Goal: Task Accomplishment & Management: Manage account settings

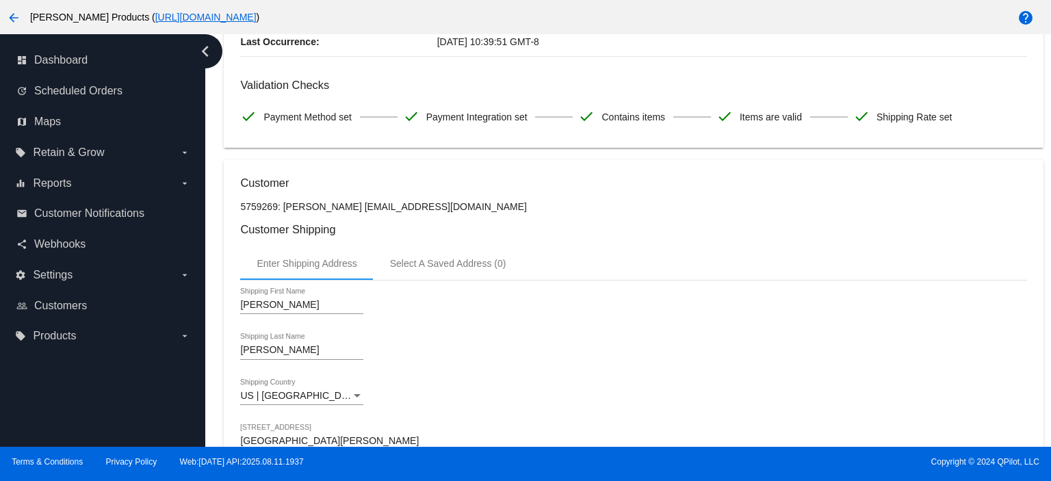
scroll to position [181, 0]
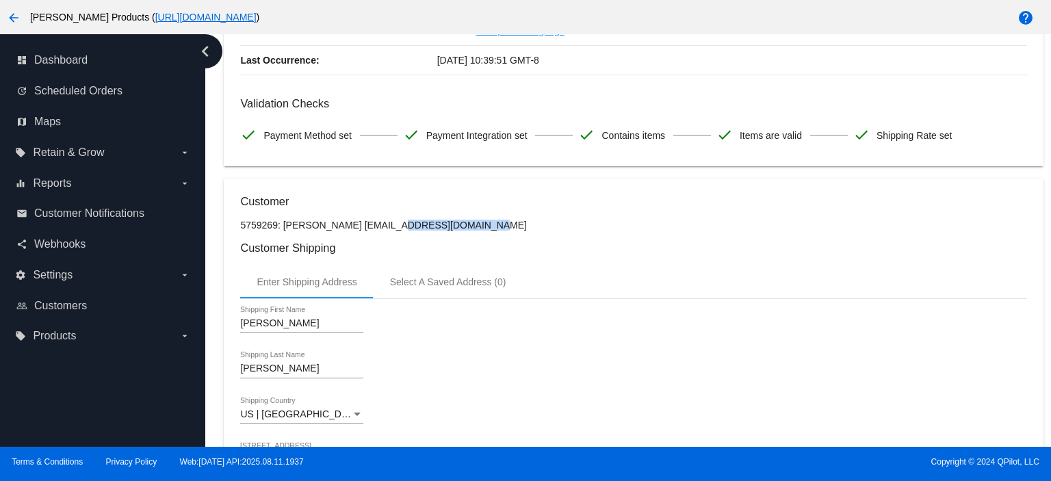
drag, startPoint x: 350, startPoint y: 224, endPoint x: 432, endPoint y: 227, distance: 81.5
click at [432, 227] on p "5759269: [PERSON_NAME] [EMAIL_ADDRESS][DOMAIN_NAME]" at bounding box center [633, 225] width 786 height 11
copy p "tamimilli@aol.com"
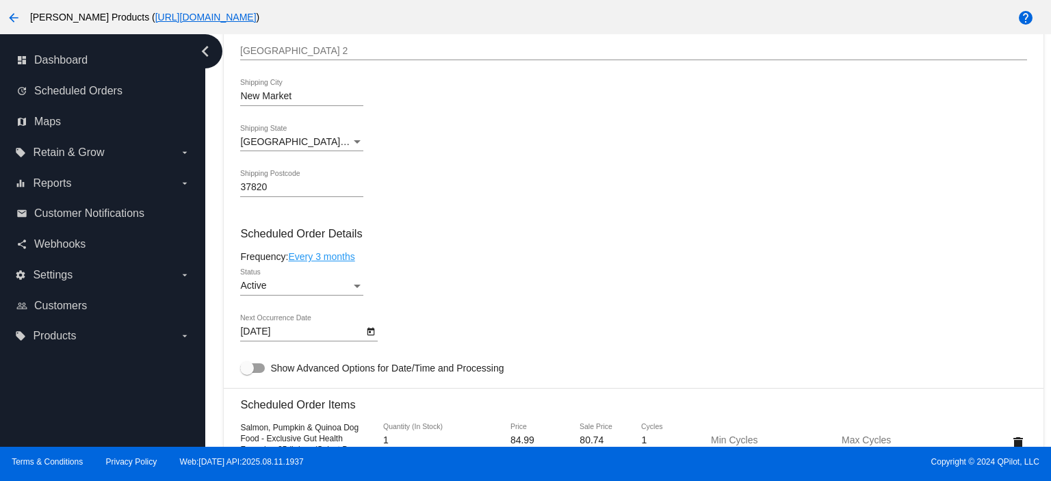
scroll to position [638, 0]
click at [315, 257] on link "Every 3 months" at bounding box center [321, 253] width 66 height 11
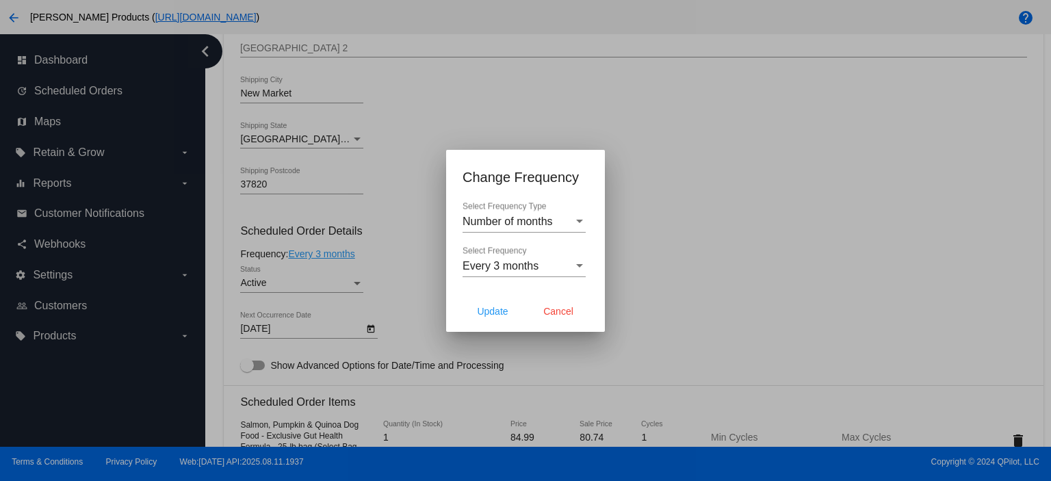
click at [525, 229] on div "Number of months Select Frequency Type" at bounding box center [524, 217] width 123 height 31
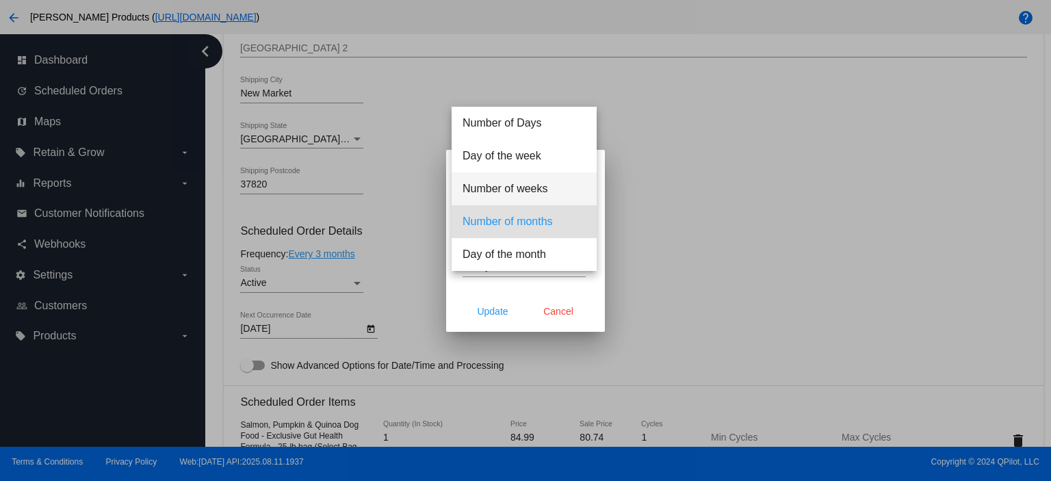
click at [534, 195] on span "Number of weeks" at bounding box center [524, 188] width 123 height 33
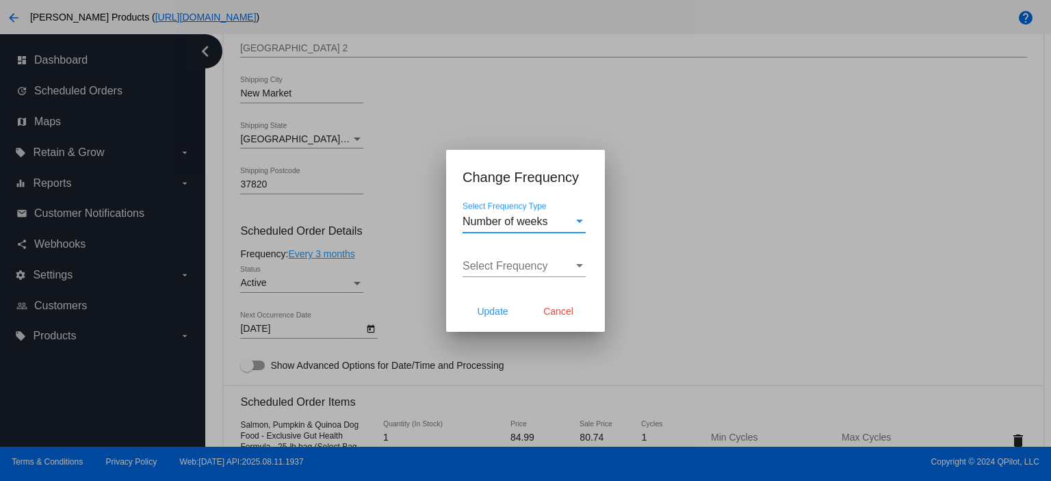
click at [517, 268] on span "Select Frequency" at bounding box center [506, 266] width 86 height 12
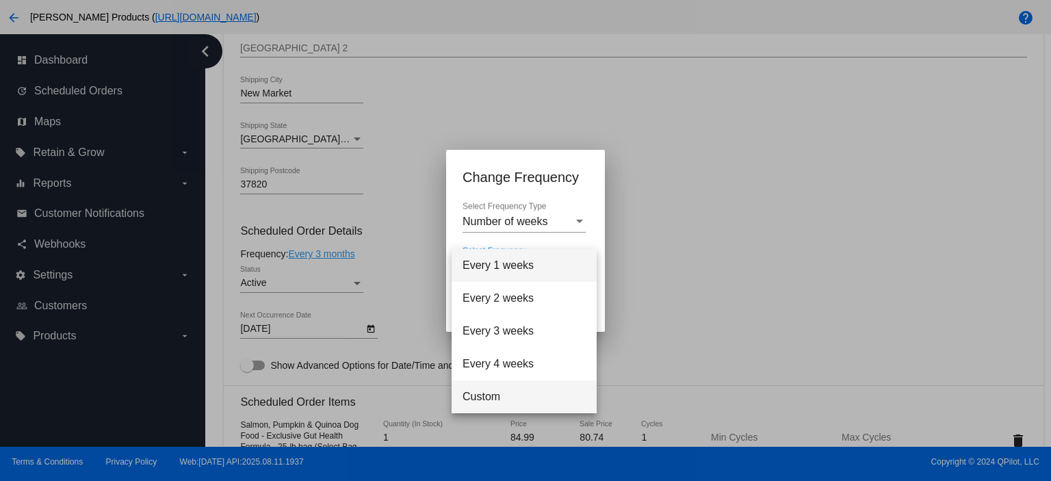
click at [488, 389] on span "Custom" at bounding box center [524, 396] width 123 height 33
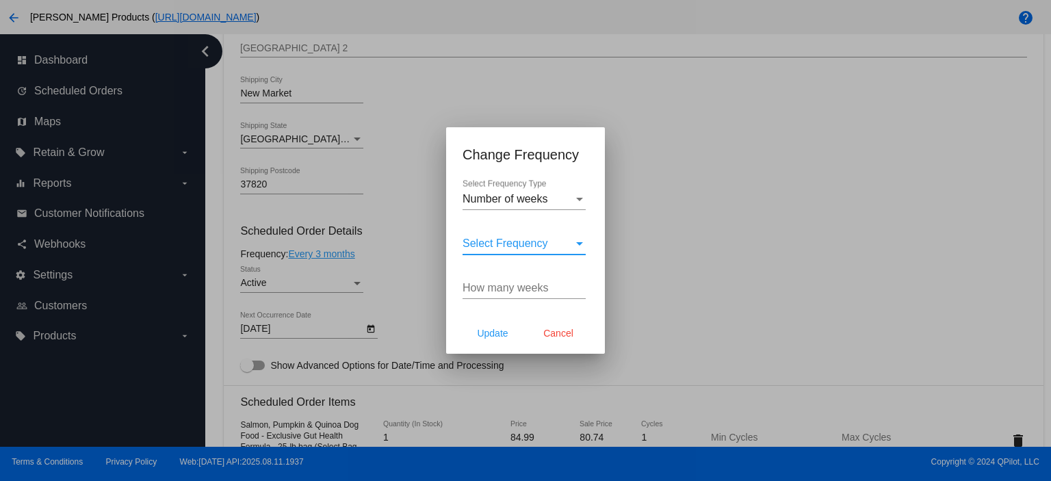
click at [478, 249] on span "Select Frequency" at bounding box center [506, 243] width 86 height 12
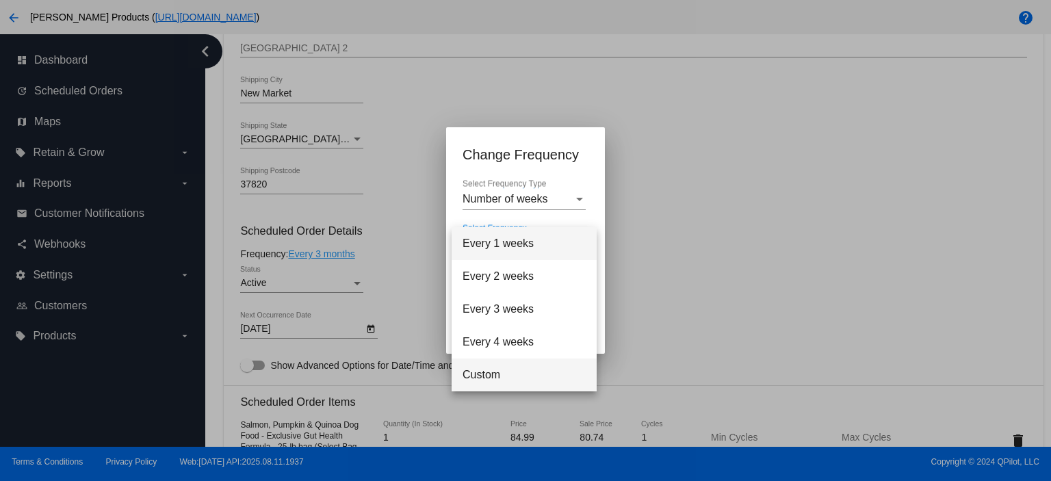
click at [472, 380] on span "Custom" at bounding box center [524, 375] width 123 height 33
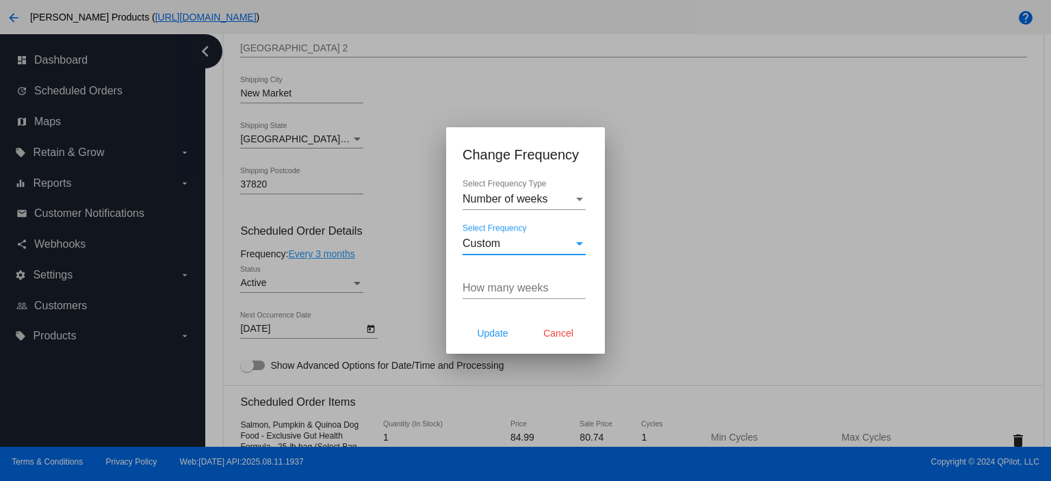
click at [485, 286] on input "How many weeks" at bounding box center [524, 288] width 123 height 12
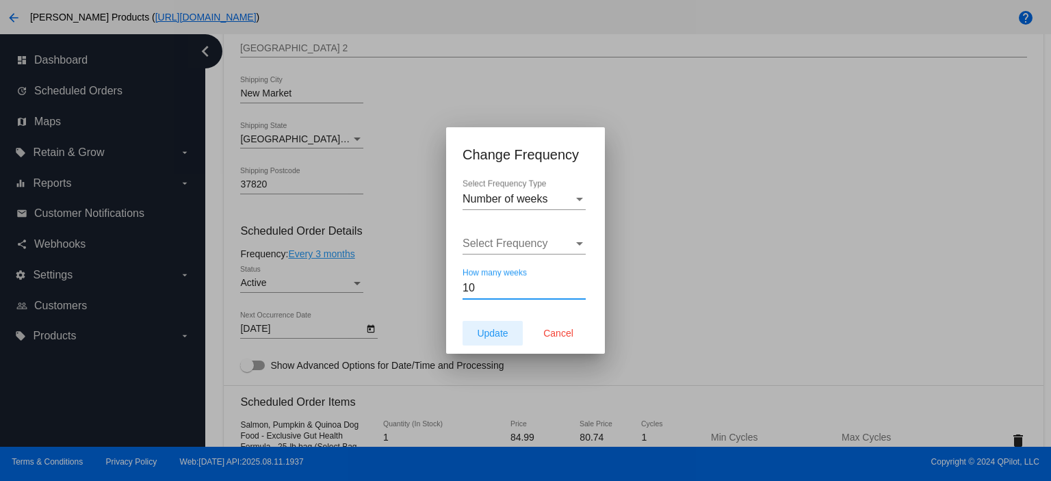
type input "10"
click at [483, 335] on span "Update" at bounding box center [492, 333] width 31 height 11
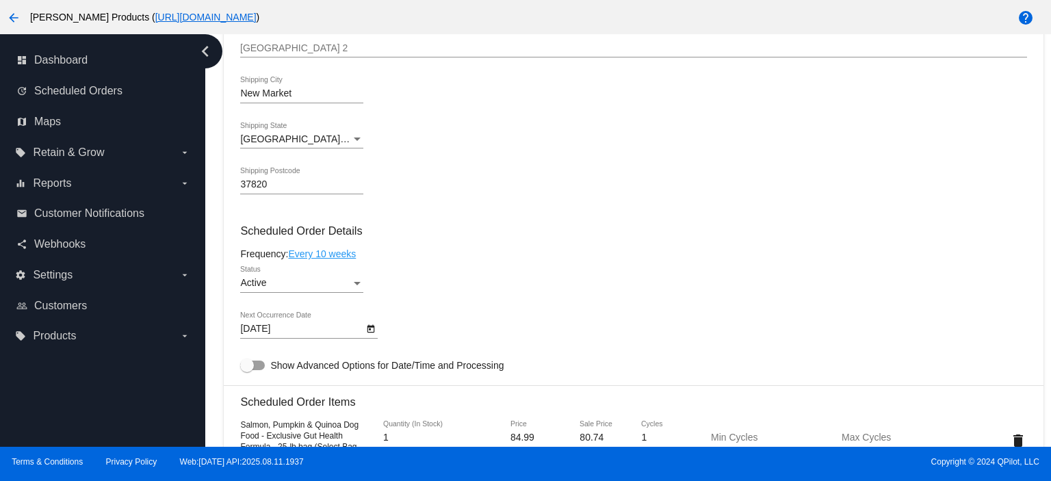
type input "10/22/2025"
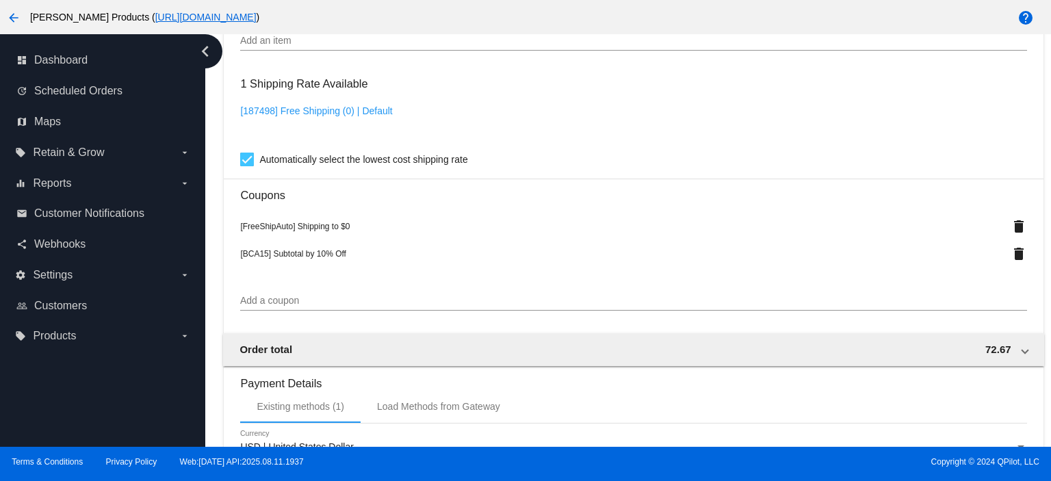
scroll to position [1367, 0]
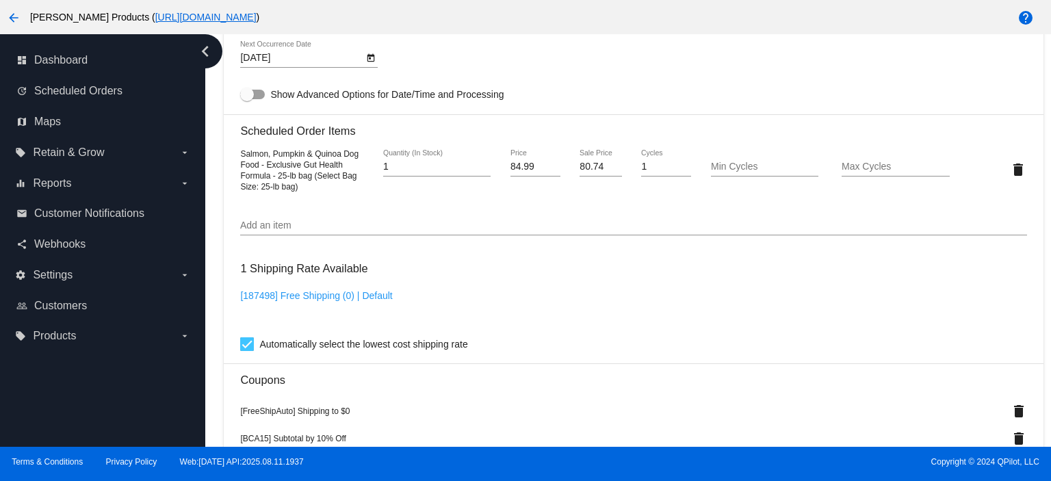
scroll to position [820, 0]
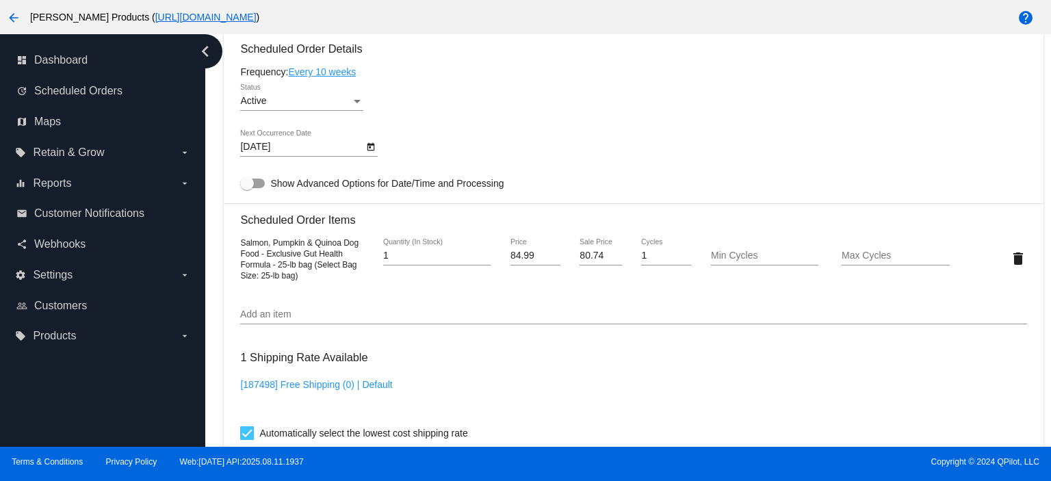
click at [313, 73] on link "Every 10 weeks" at bounding box center [322, 71] width 68 height 11
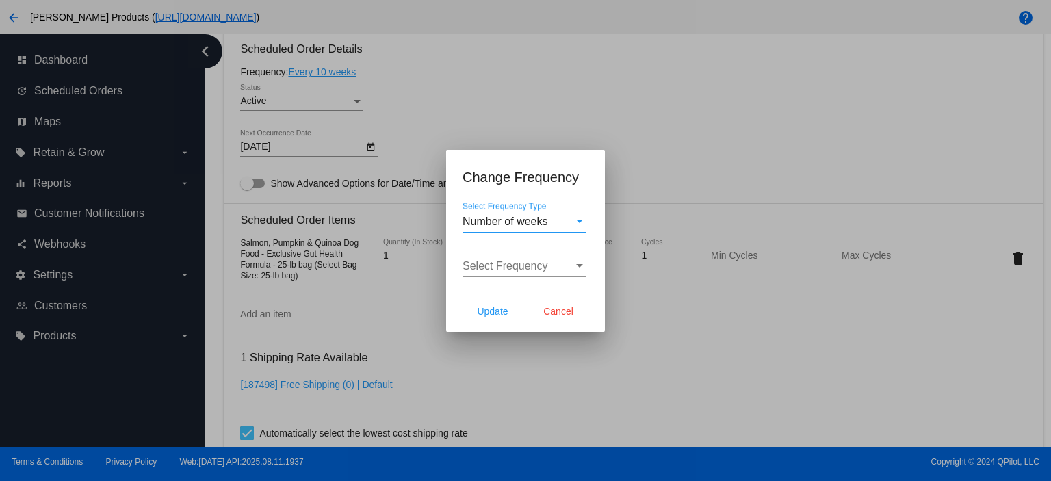
click at [500, 272] on div "Select Frequency Select Frequency" at bounding box center [524, 261] width 123 height 31
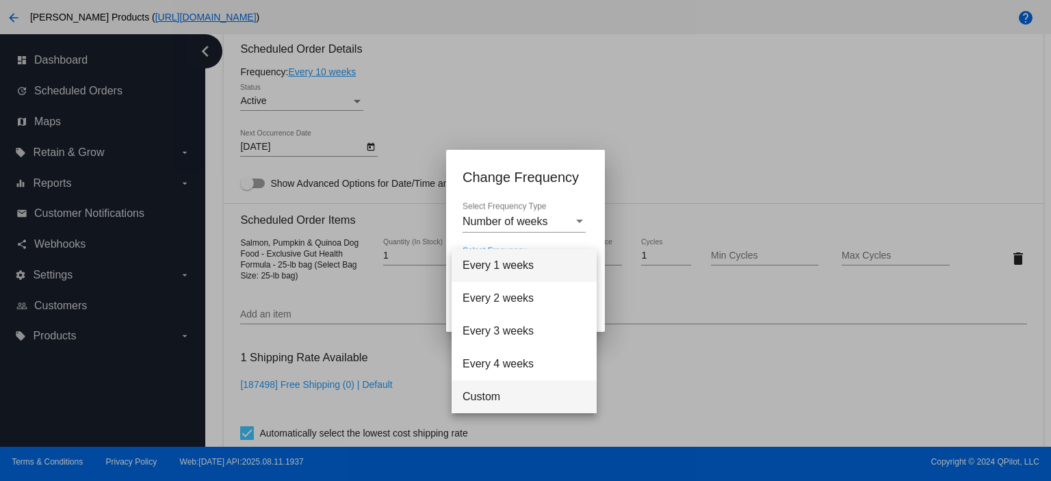
click at [493, 391] on span "Custom" at bounding box center [524, 396] width 123 height 33
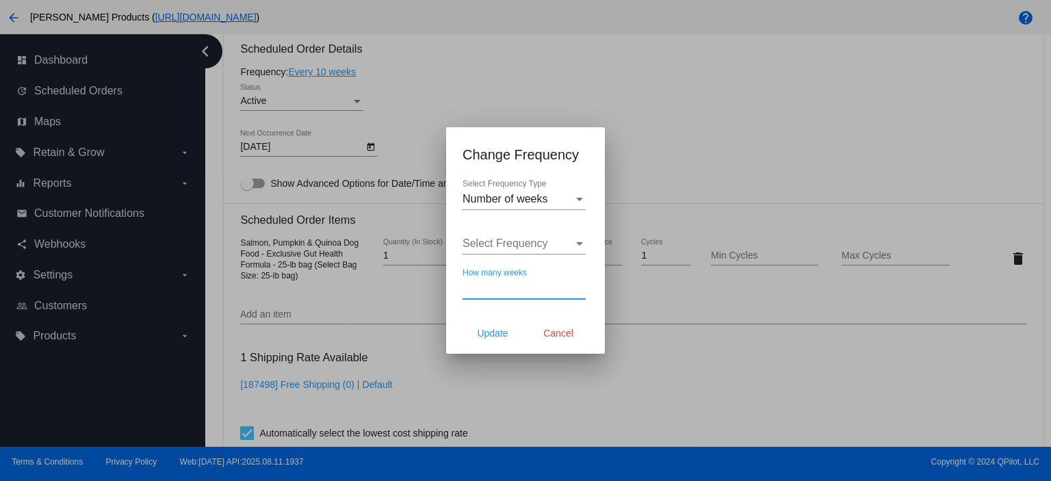
click at [503, 287] on input "How many weeks" at bounding box center [524, 288] width 123 height 12
type input "8"
click at [497, 339] on button "Update" at bounding box center [493, 333] width 60 height 25
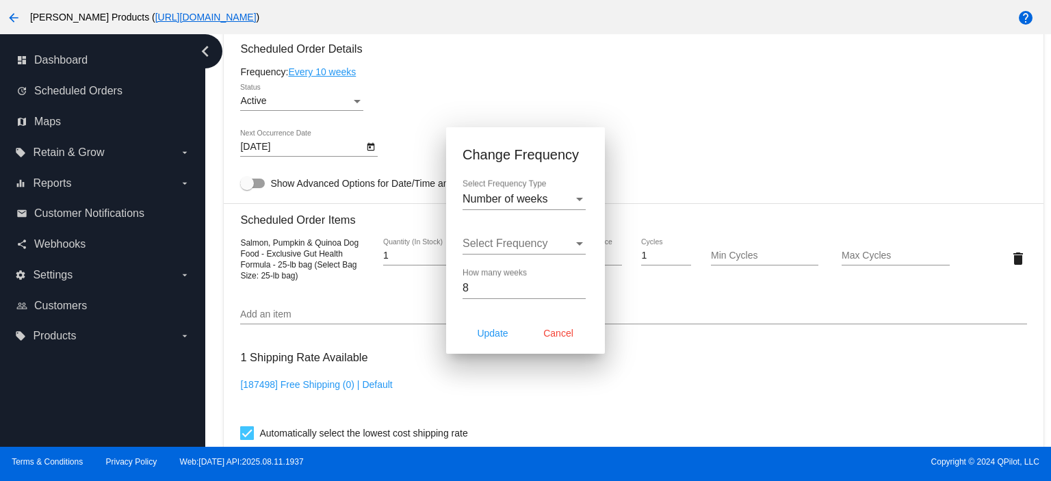
type input "[DATE]"
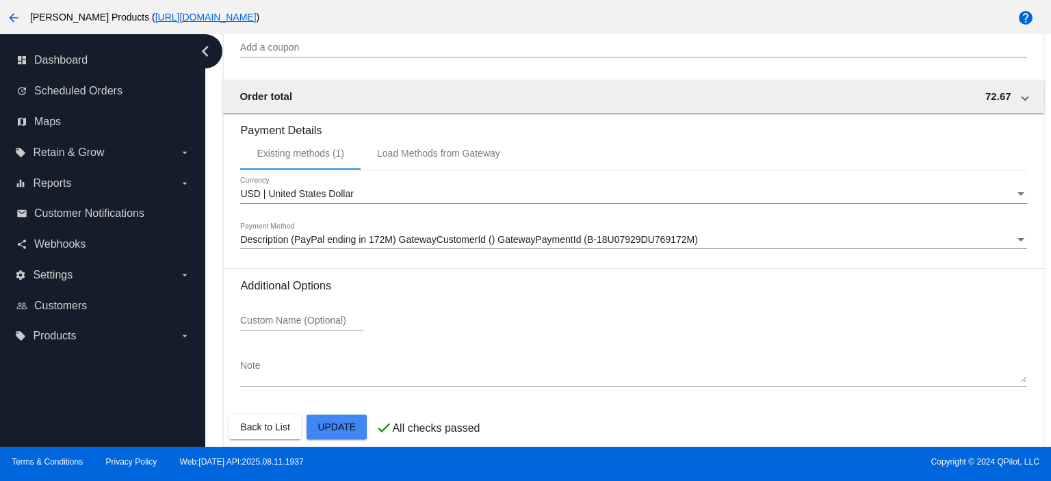
scroll to position [1367, 0]
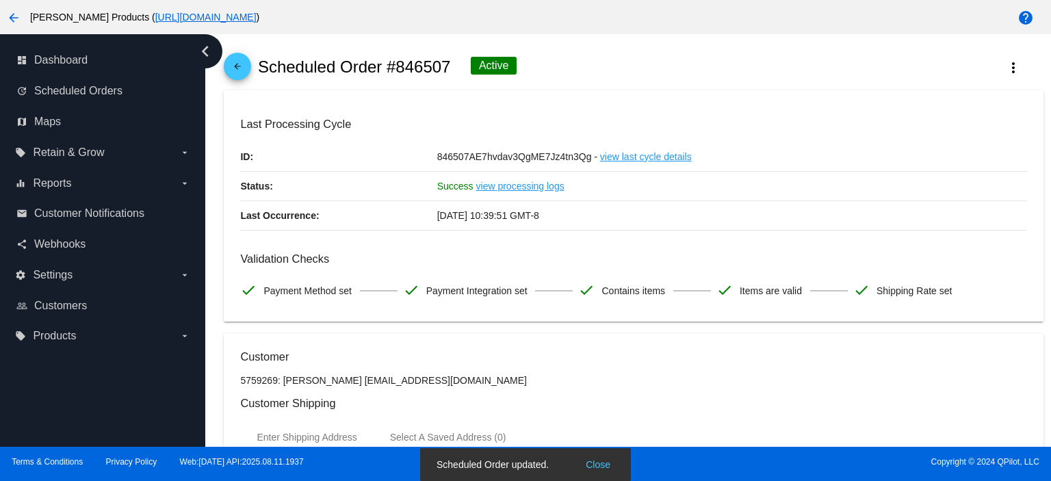
scroll to position [0, 0]
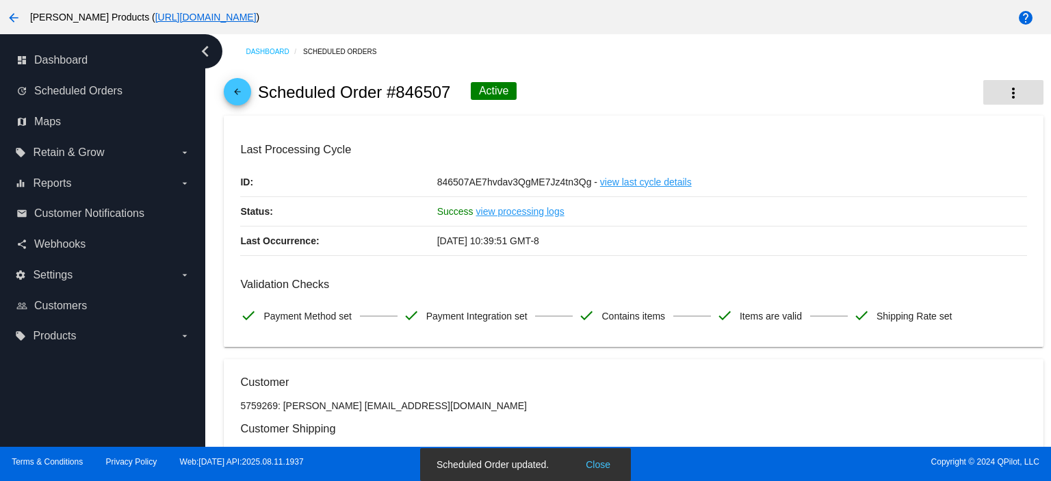
click at [1005, 88] on mat-icon "more_vert" at bounding box center [1013, 93] width 16 height 16
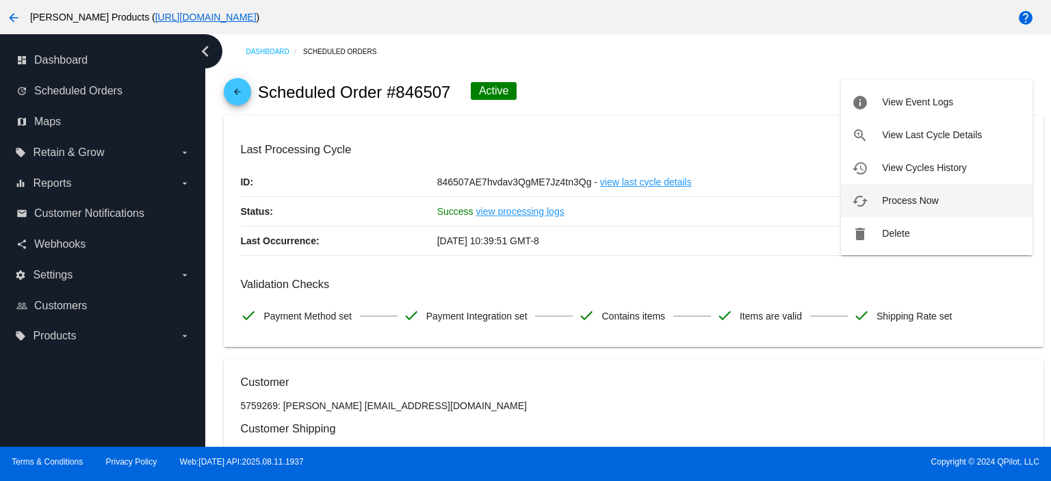
click at [939, 200] on button "cached Process Now" at bounding box center [937, 200] width 192 height 33
